Goal: Information Seeking & Learning: Learn about a topic

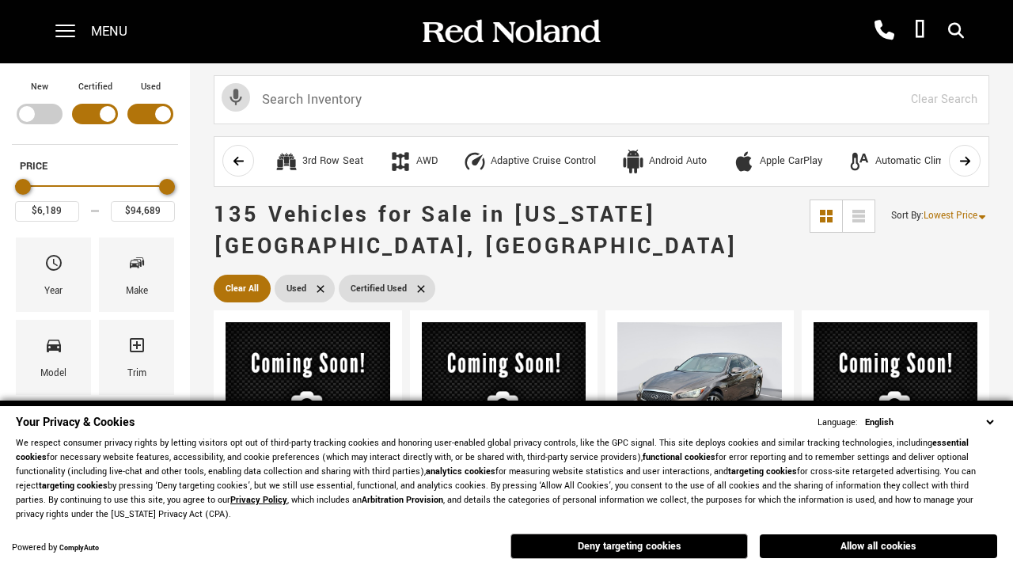
scroll to position [634, 0]
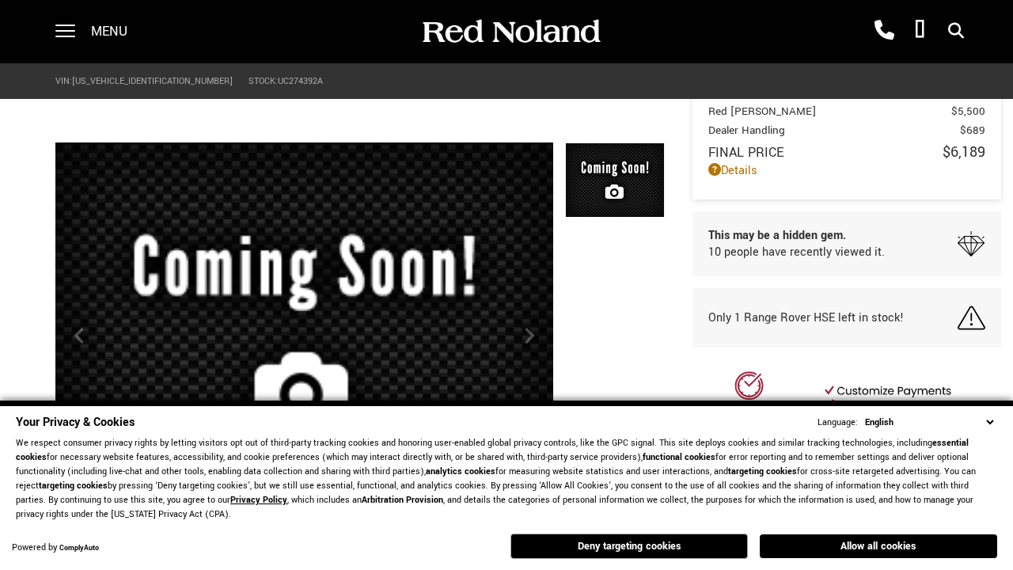
scroll to position [737, 0]
